Goal: Information Seeking & Learning: Learn about a topic

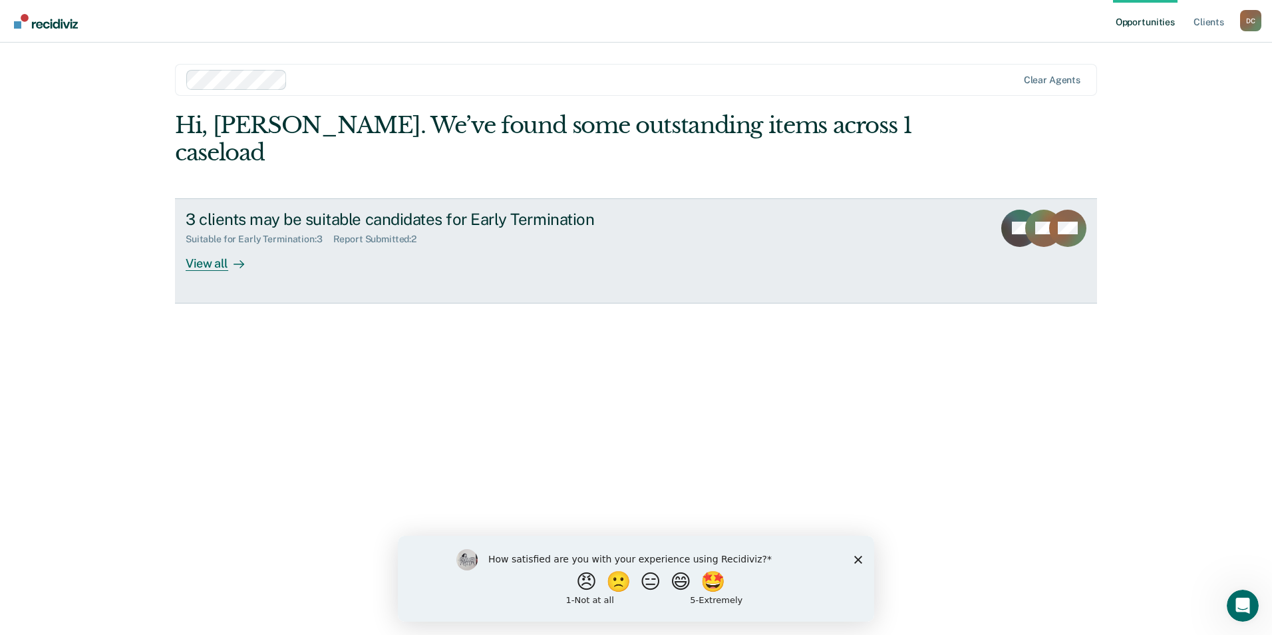
click at [223, 245] on div "View all" at bounding box center [223, 258] width 75 height 26
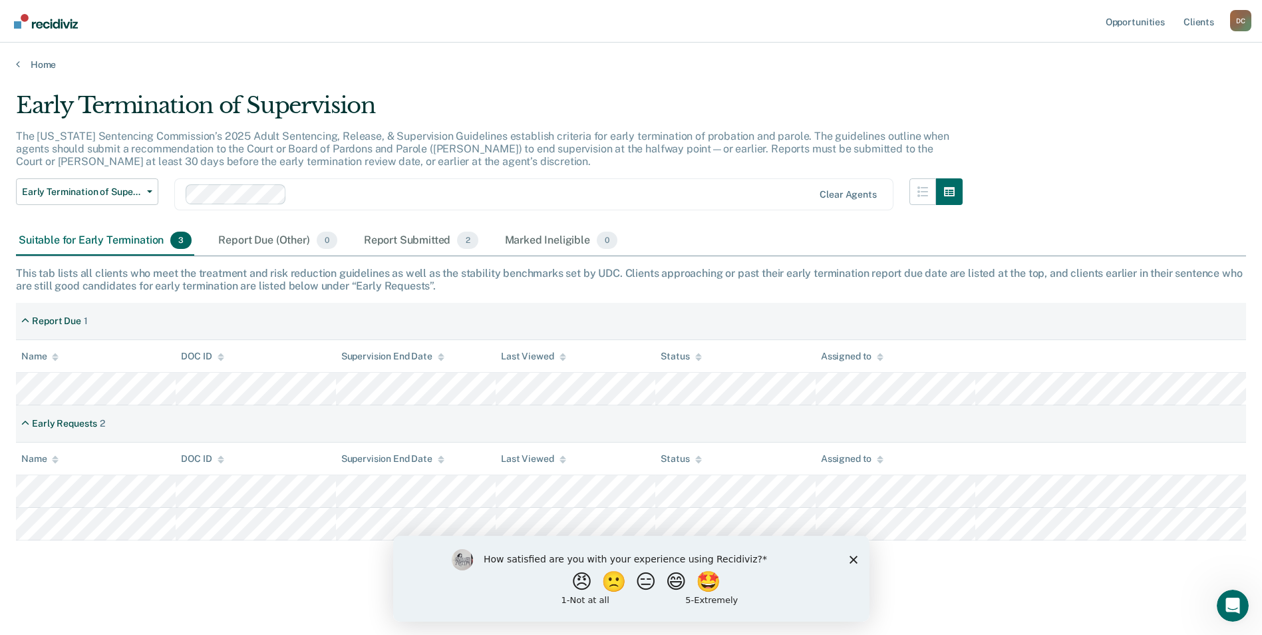
click at [856, 559] on icon "Close survey" at bounding box center [853, 559] width 8 height 8
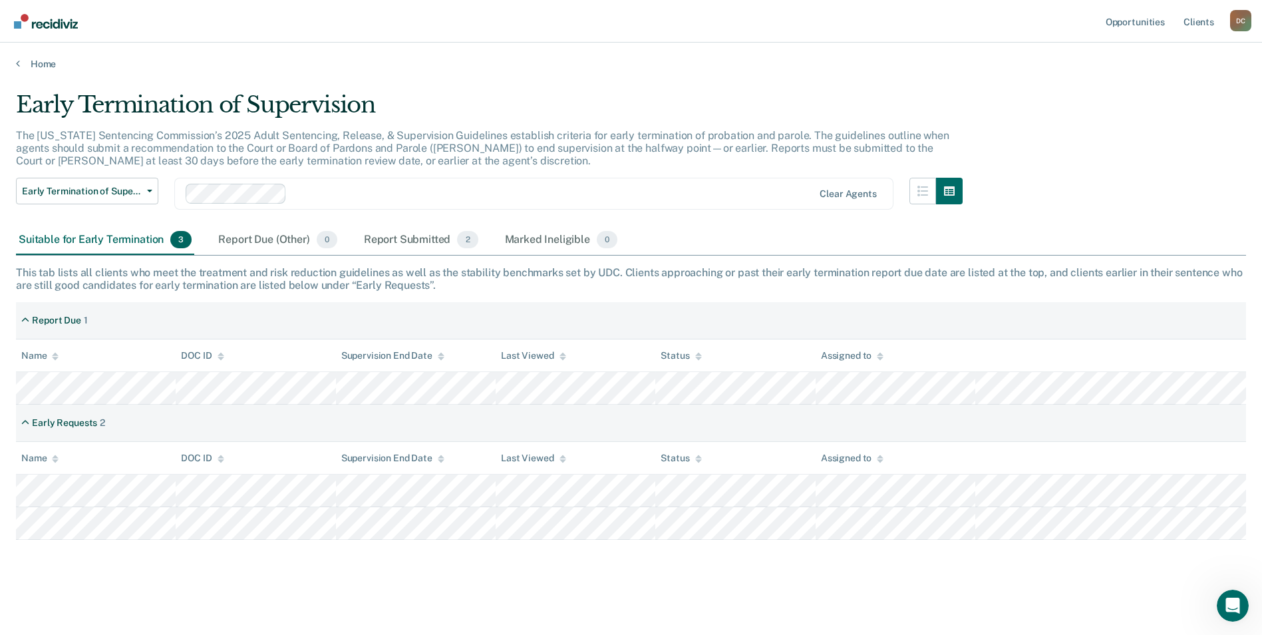
scroll to position [1, 0]
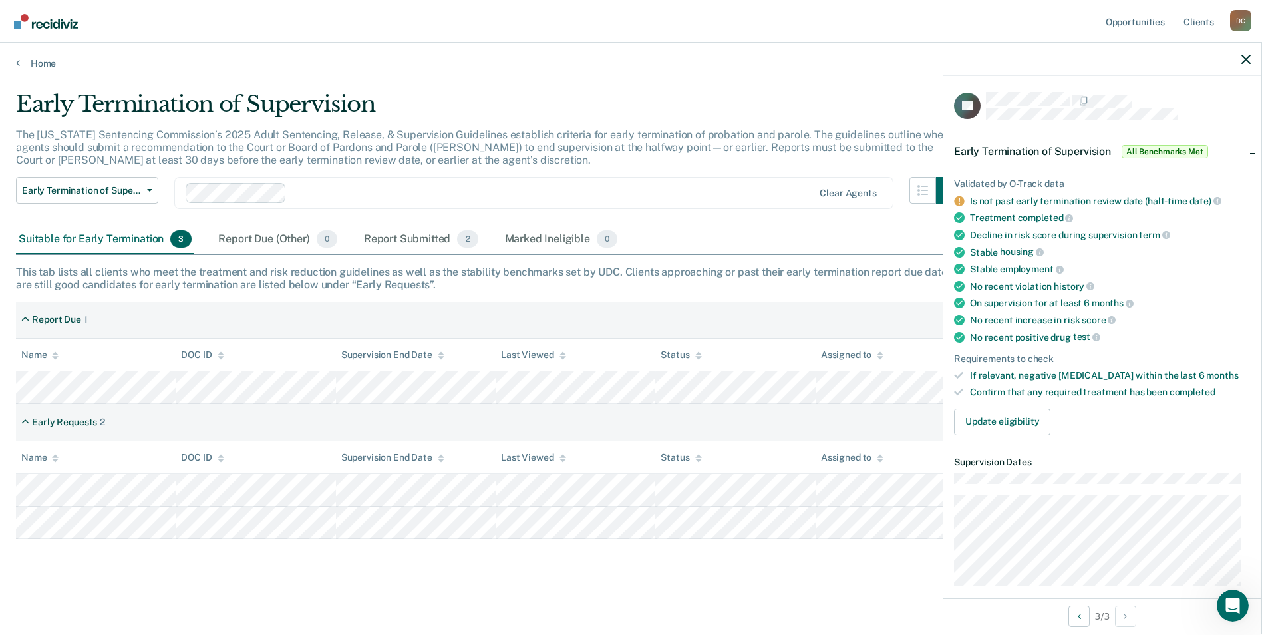
click at [448, 602] on main "Early Termination of Supervision The [US_STATE] Sentencing Commission’s 2025 Ad…" at bounding box center [631, 350] width 1262 height 562
click at [1242, 54] on button "button" at bounding box center [1246, 58] width 9 height 11
